Goal: Task Accomplishment & Management: Complete application form

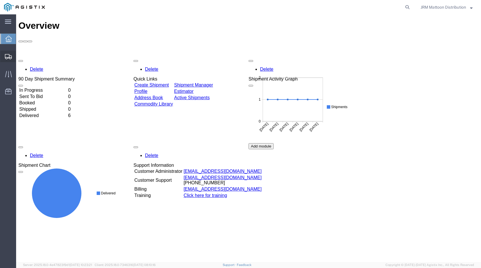
click at [0, 0] on span "Create Shipment" at bounding box center [0, 0] width 0 height 0
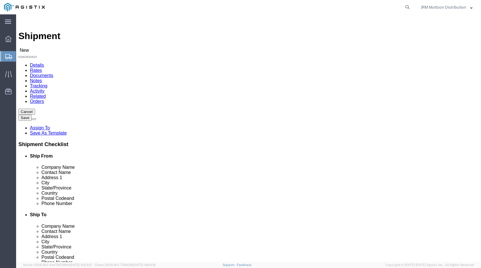
select select
click select "Select Justrite PG&E"
select select "9596"
click select "Select Justrite PG&E"
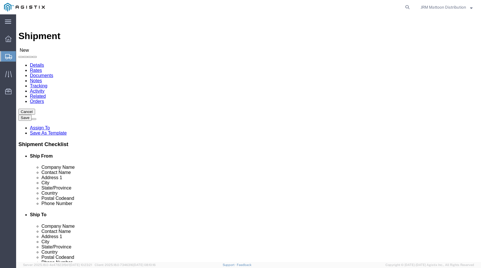
click select "Select"
select select
select select "23082"
click select "Select All Others [GEOGRAPHIC_DATA] [GEOGRAPHIC_DATA] [GEOGRAPHIC_DATA] [GEOGRA…"
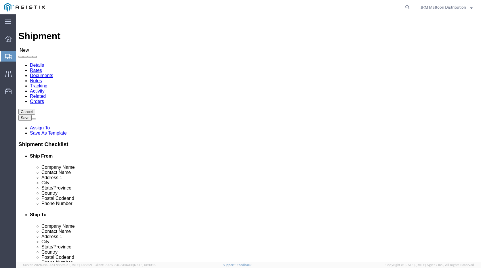
click input "text"
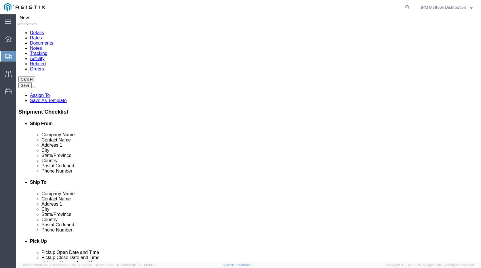
type input "J"
click p "- Justrite - ([PERSON_NAME]) [STREET_ADDRESS]"
select select "IL"
type input "Justrite"
click input "text"
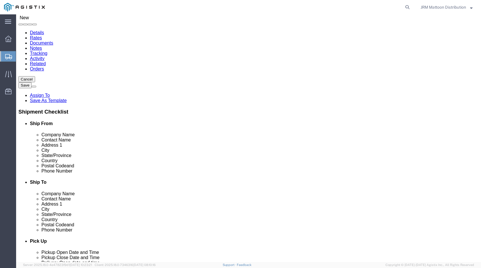
type input "[PHONE_NUMBER]"
click input "text"
type input "[EMAIL_ADDRESS][DOMAIN_NAME]"
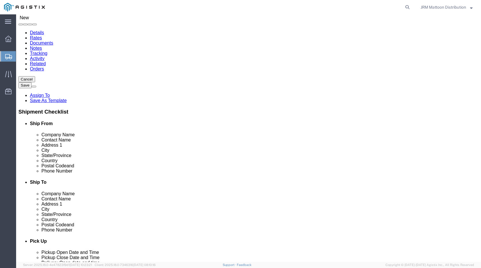
click input "text"
type input "PACIFIC GAS & ELECTRIC C/O MROIS"
type input "[PERSON_NAME]"
type input "[STREET_ADDRESS]"
type input "SAN [PERSON_NAME]"
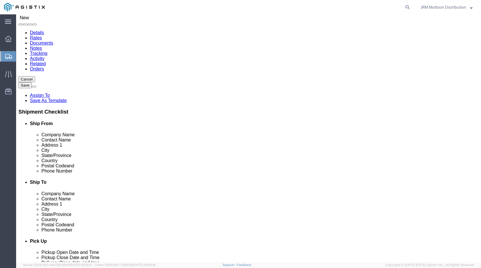
click input "Postal Code"
type input "94070"
click input "text"
paste input "800) 743-5000"
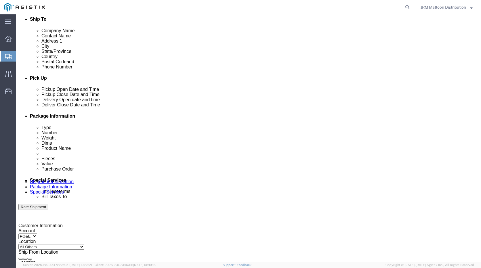
scroll to position [228, 0]
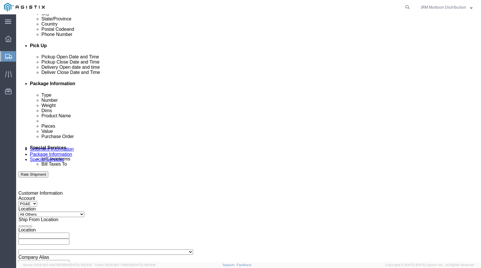
type input "800) 743-5000"
click icon
click div "Delivery Start Date Delivery Start Time Deliver Open Date and Time Deliver Clos…"
click div
click button "Apply"
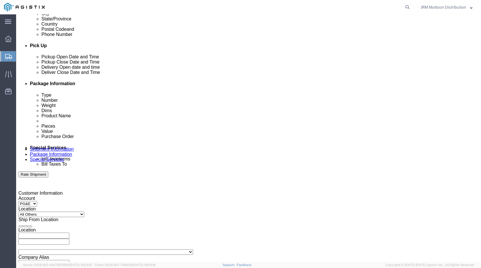
click div
click button "Apply"
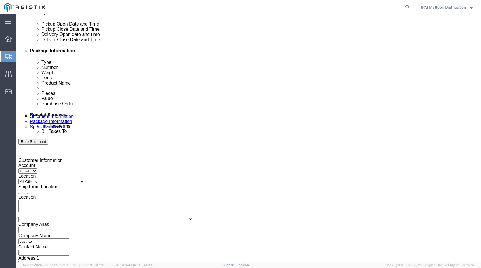
scroll to position [293, 0]
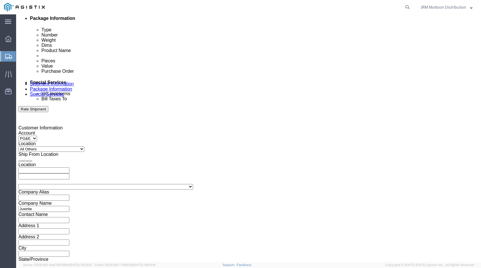
click input "text"
type input "2701238609"
click button "Continue"
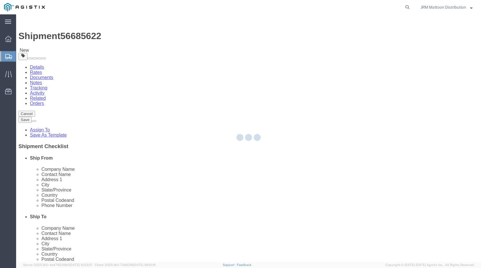
select select "CBOX"
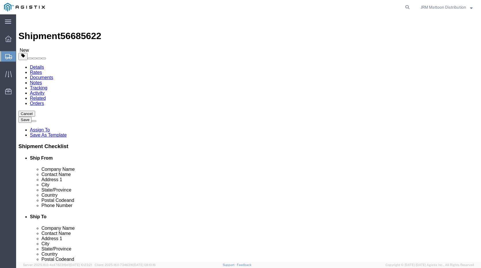
click input "text"
type input "18"
type input "22"
type input "23"
click input "0.00"
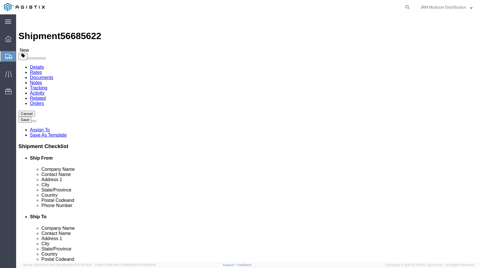
type input "68.00"
click link "Add Content"
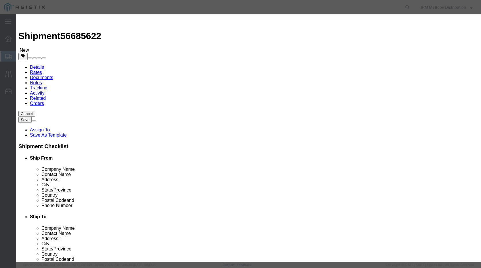
click input "text"
type input "890420"
click input "0"
type input "1"
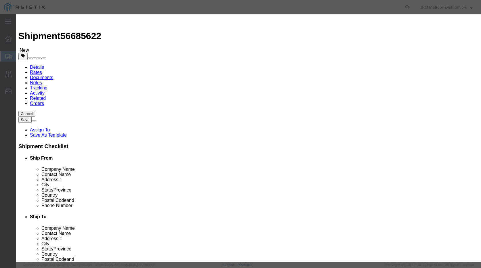
type input "818.11"
click button "Save & Close"
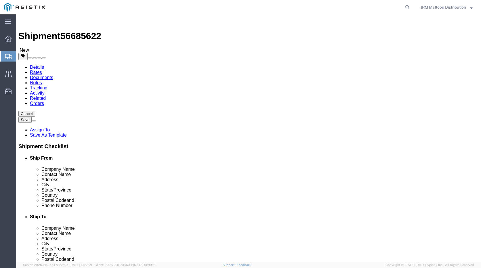
click button "Rate Shipment"
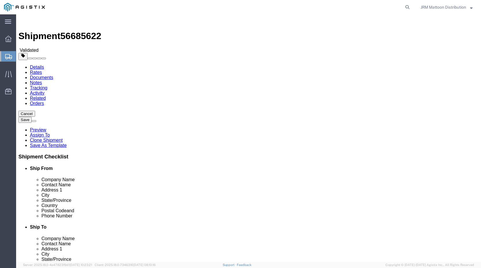
click at [22, 19] on img at bounding box center [21, 20] width 7 height 7
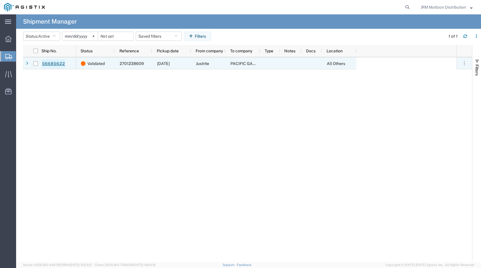
click at [56, 66] on link "56685622" at bounding box center [54, 63] width 24 height 9
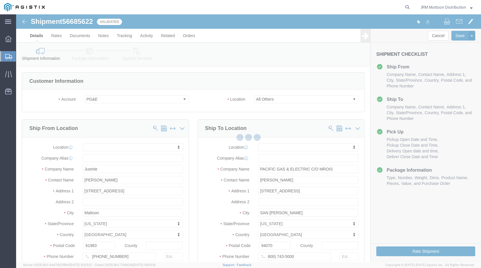
select select
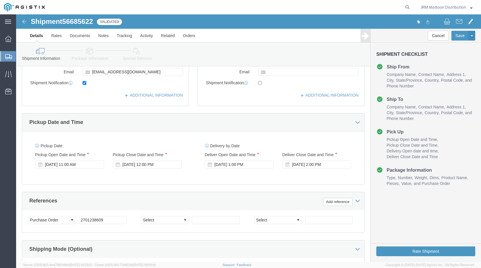
scroll to position [293, 0]
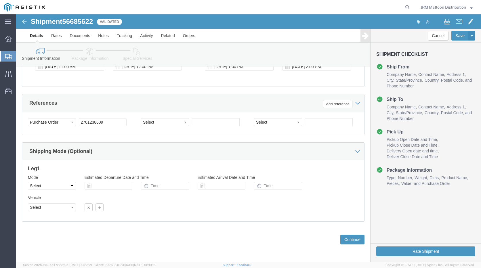
click h4 "Package Information"
click button "Continue"
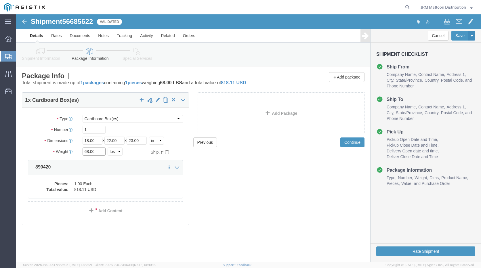
click input "68.00"
type input "150"
click button "Continue"
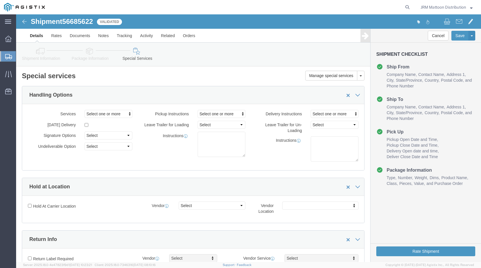
click span
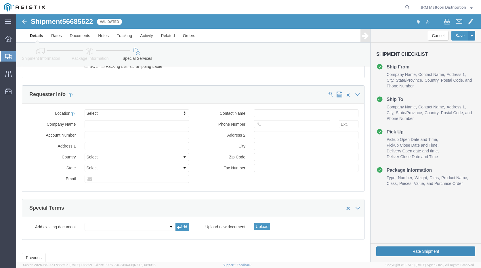
scroll to position [344, 0]
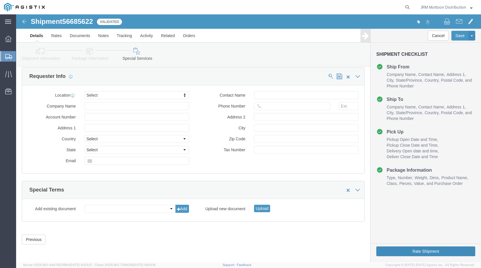
click button "Rate Shipment"
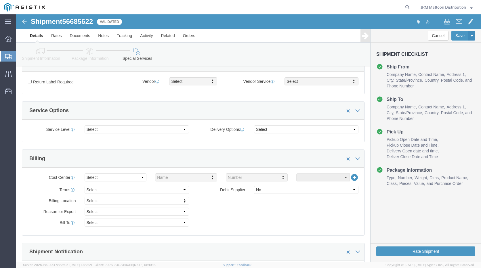
scroll to position [0, 0]
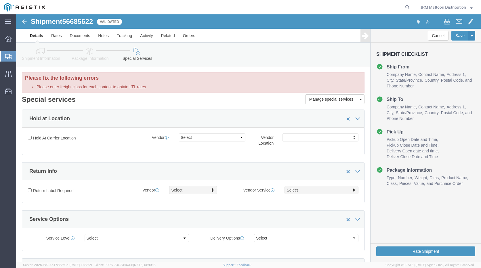
click span
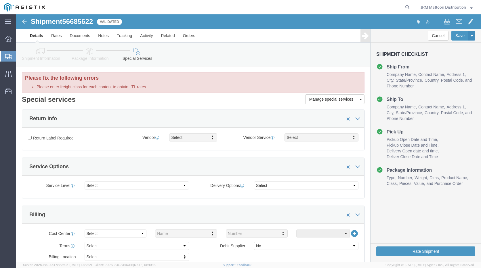
click div
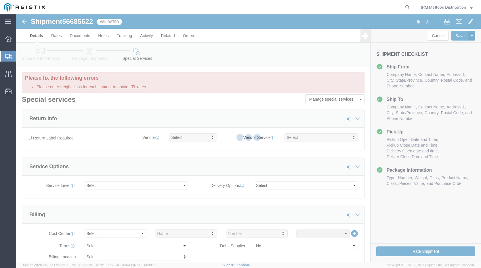
click at [344, 118] on div at bounding box center [248, 138] width 465 height 248
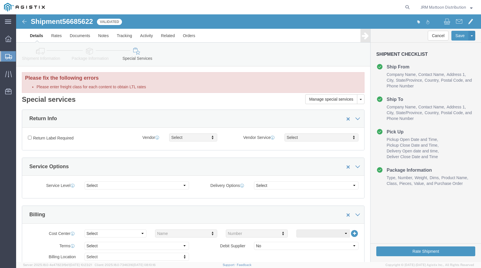
click span
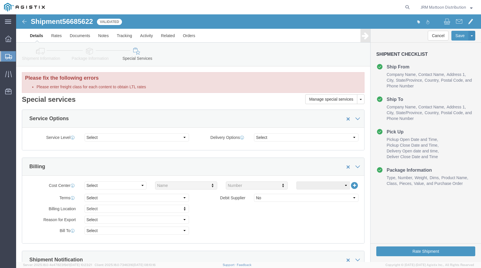
click span
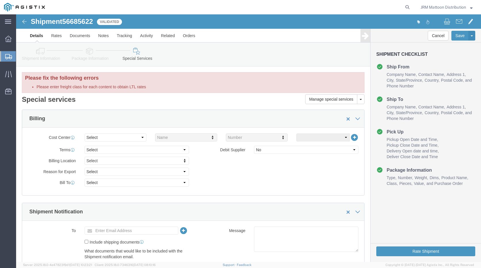
click span
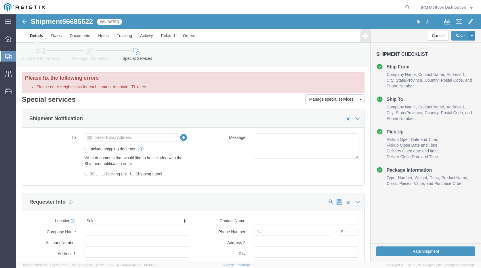
click span
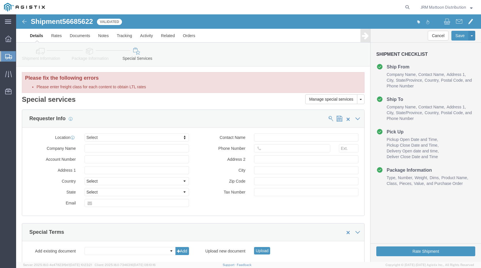
click span
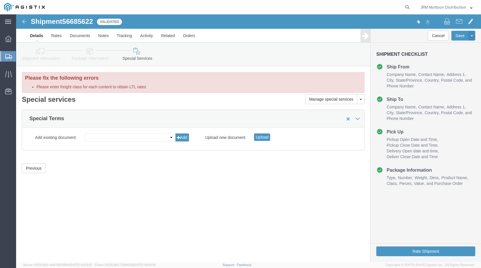
click button
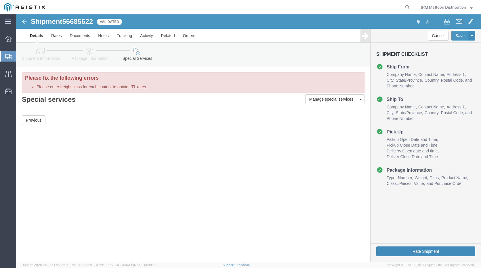
click button "Rate Shipment"
click button "Previous"
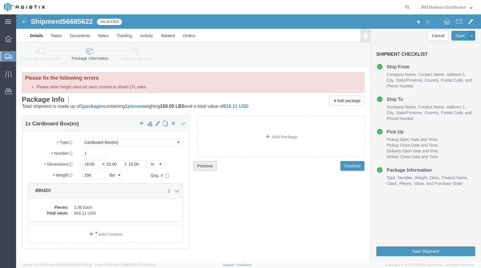
scroll to position [11, 0]
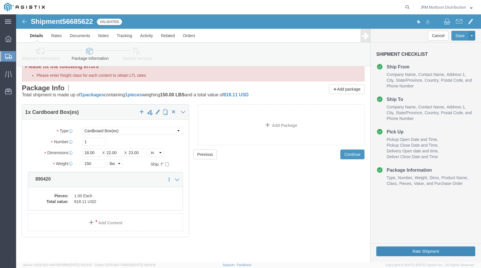
click button "Rate Shipment"
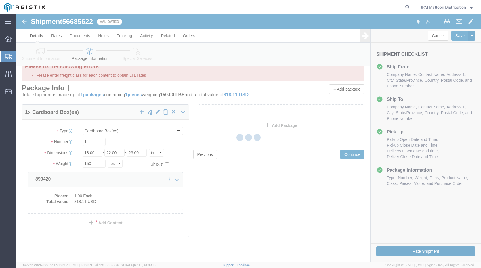
scroll to position [0, 0]
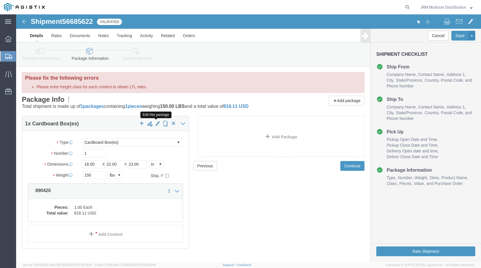
click span "button"
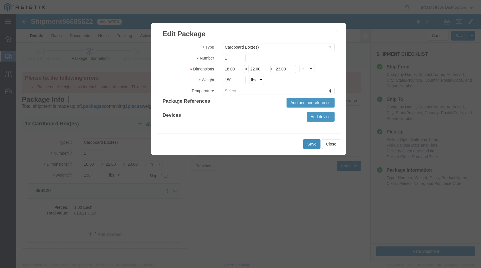
click button "Save"
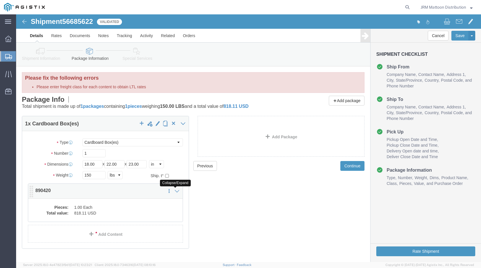
click icon
drag, startPoint x: 85, startPoint y: 194, endPoint x: 172, endPoint y: 148, distance: 98.3
click link "Add Content"
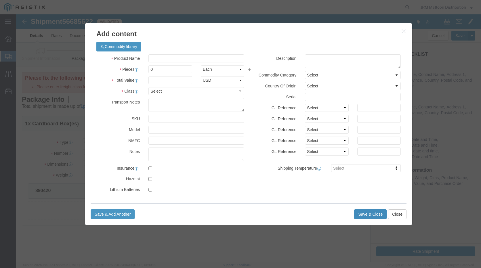
click button "Save & Close"
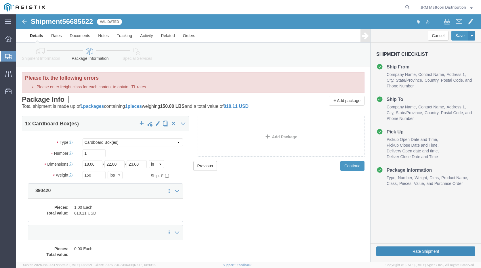
click button "Rate Shipment"
click button "Cancel"
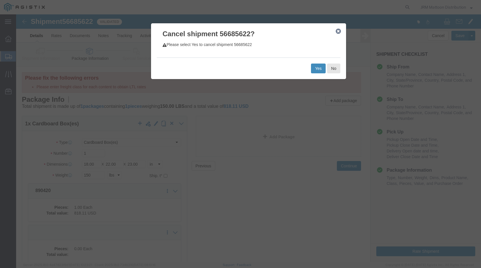
click button "Yes"
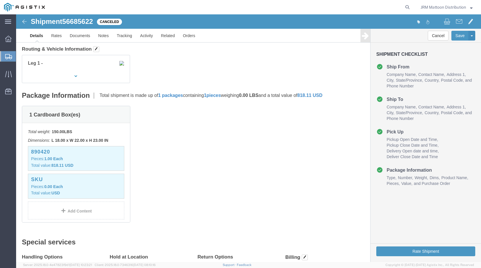
scroll to position [8, 0]
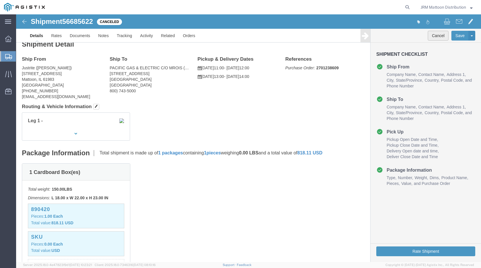
click button "Cancel"
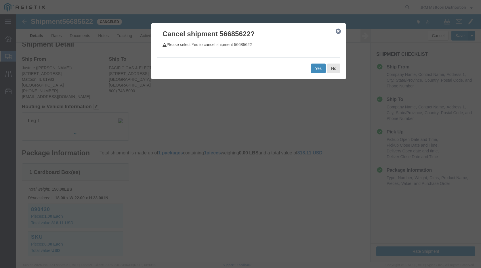
click button "Yes"
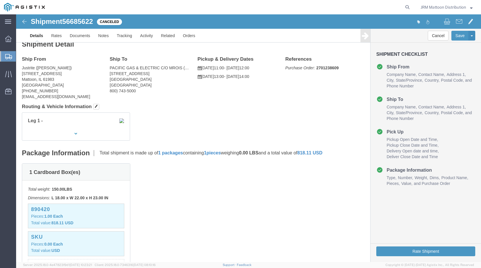
click at [0, 0] on span "Create Shipment" at bounding box center [0, 0] width 0 height 0
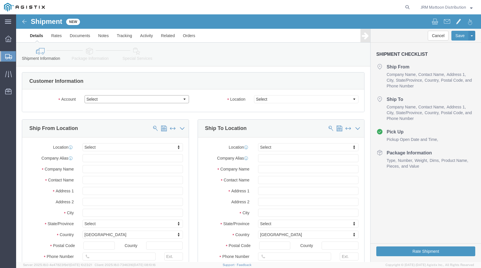
click select "Select Justrite PG&E"
select select "9596"
click select "Select Justrite PG&E"
select select
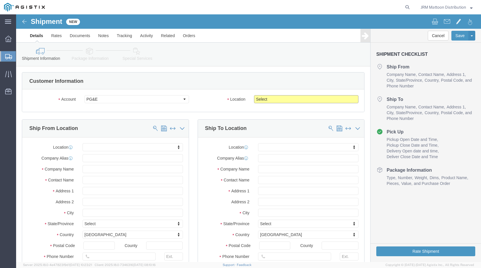
click select "Select All Others [GEOGRAPHIC_DATA] [GEOGRAPHIC_DATA] [GEOGRAPHIC_DATA] [GEOGRA…"
select select "23082"
click select "Select All Others [GEOGRAPHIC_DATA] [GEOGRAPHIC_DATA] [GEOGRAPHIC_DATA] [GEOGRA…"
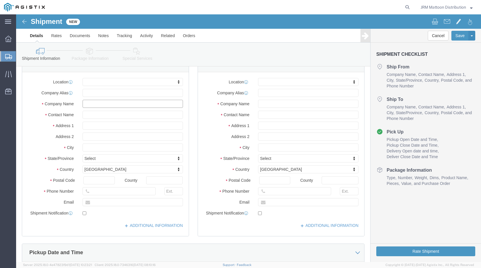
click input "text"
type input "JUSTRITE"
type input "[PERSON_NAME]"
type input "6674 E CR 1000 N"
type input "MATTOON"
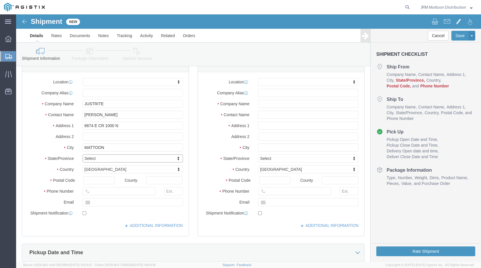
type input "I"
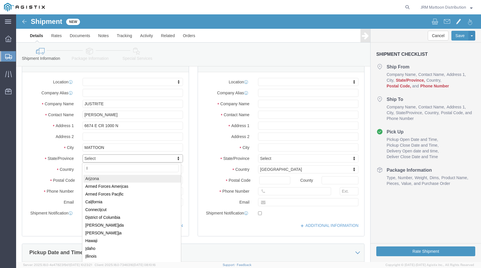
type input "IL"
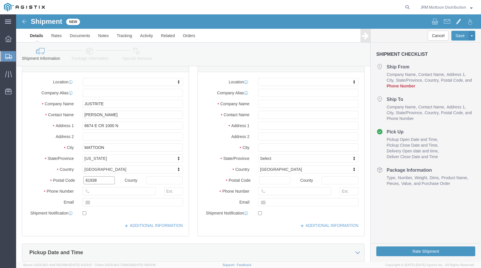
type input "61938"
type input "2172385060"
click input "text"
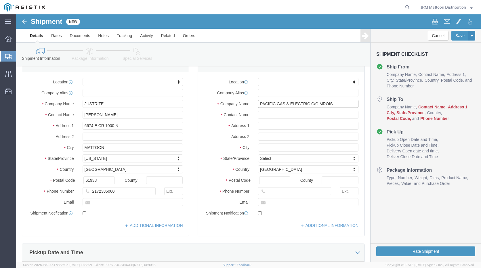
type input "PACIFIC GAS & ELECTRIC C/O MROIS"
type input "[PERSON_NAME]"
type input "[STREET_ADDRESS]"
type input "SAN [PERSON_NAME]"
type input "C"
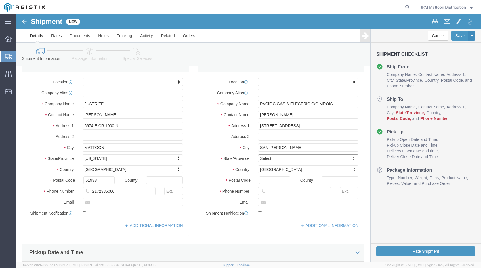
type input "CA"
click input "Postal Code"
type input "94070"
click input "text"
paste input "800) 743-5000"
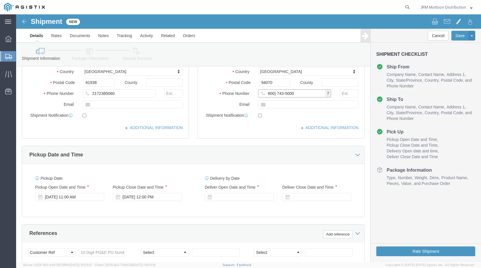
scroll to position [195, 0]
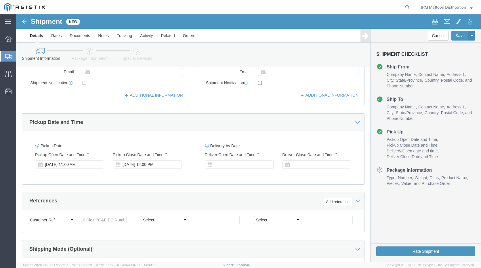
type input "800) 743-5000"
click div
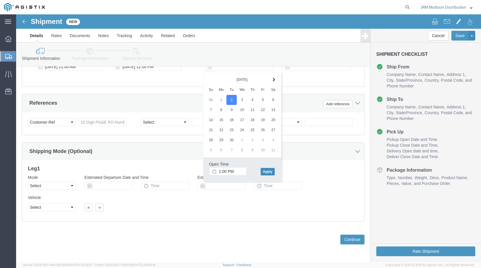
click button "Apply"
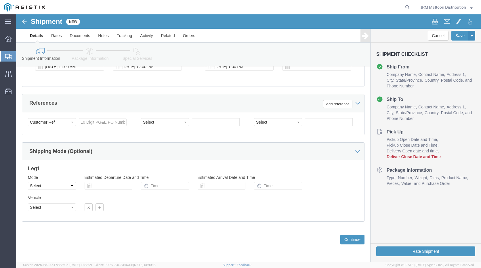
scroll to position [149, 0]
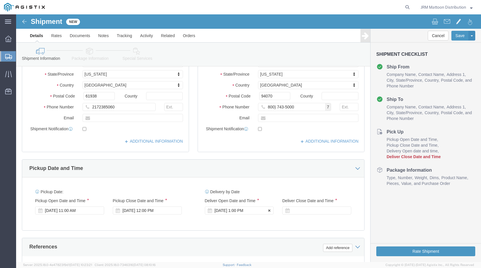
click div "[DATE] 1:00 PM"
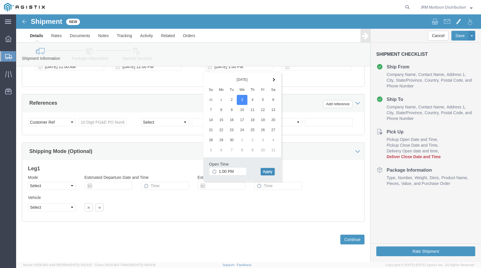
click button "Apply"
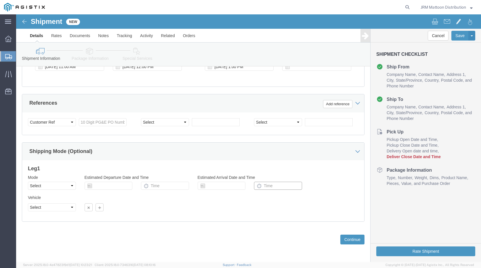
click input "text"
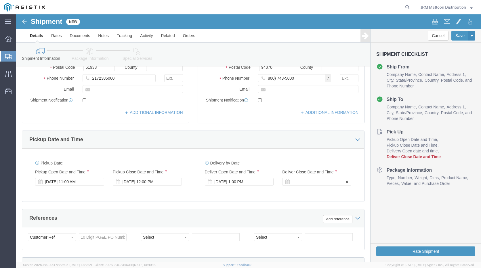
click div
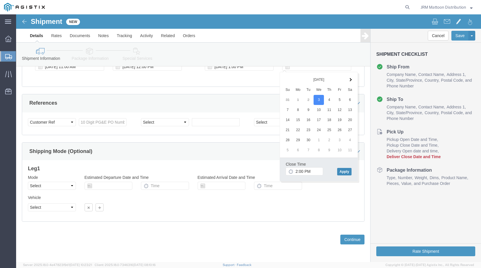
click button "Apply"
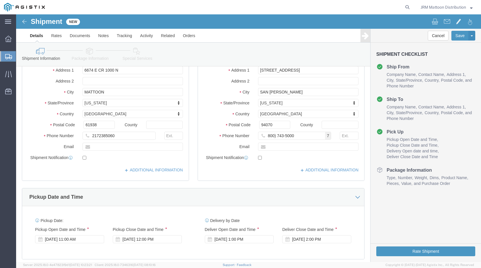
scroll to position [218, 0]
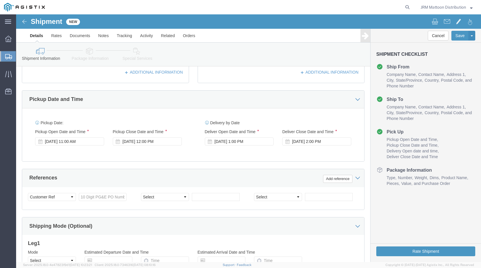
click div "Select Account Type Activity ID Airline Appointment Number ASN Batch Request # …"
click input "text"
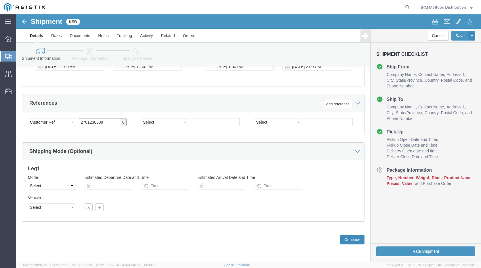
type input "2701238609"
click button "Continue"
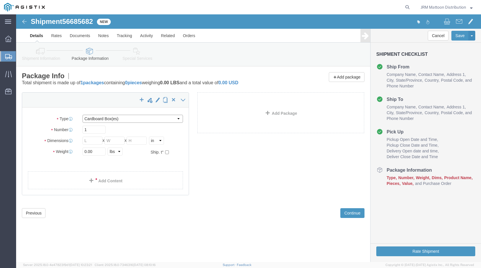
click select "Select Bulk Bundle(s) Cardboard Box(es) Carton(s) Crate(s) Drum(s) (Fiberboard)…"
select select "PSNS"
click select "Select Bulk Bundle(s) Cardboard Box(es) Carton(s) Crate(s) Drum(s) (Fiberboard)…"
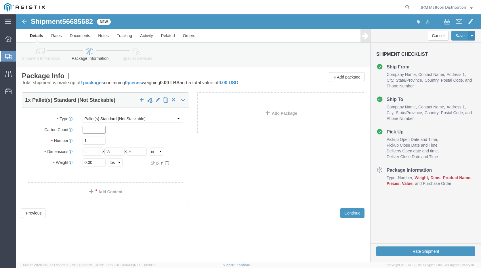
click input "text"
type input "1"
click input "text"
type input "18"
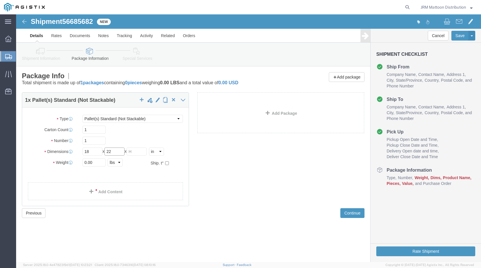
type input "22"
type input "23"
click input "0.00"
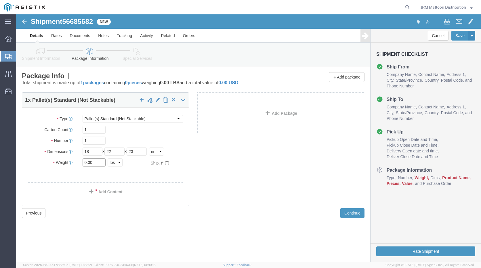
type input "6"
type input "150"
click link "Add Content"
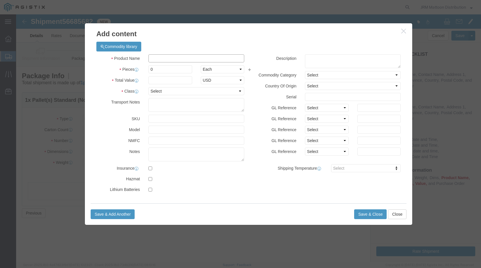
click input "text"
type input "890420"
type input "1"
type input "556.32"
click select "Select 50 55 60 65 70 85 92.5 100 125 175 250 300 400"
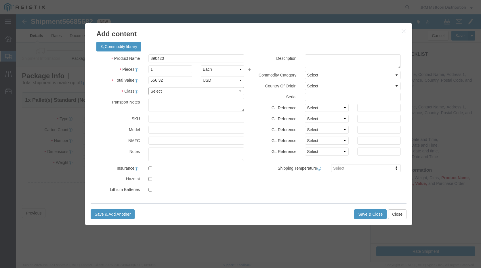
select select "85"
click select "Select 50 55 60 65 70 85 92.5 100 125 175 250 300 400"
click button "Save & Close"
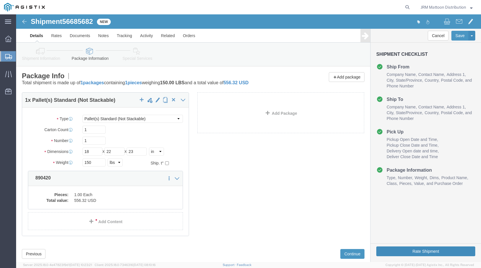
click button "Rate Shipment"
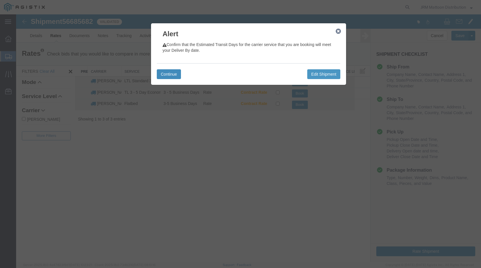
click at [170, 70] on button "Continue" at bounding box center [169, 74] width 24 height 10
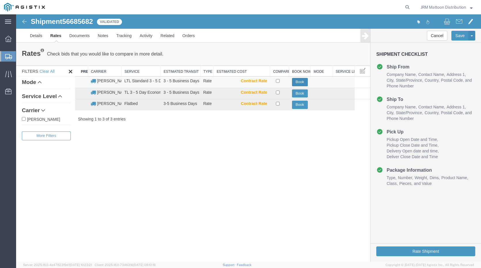
click at [299, 83] on button "Book" at bounding box center [300, 82] width 16 height 8
